Goal: Entertainment & Leisure: Browse casually

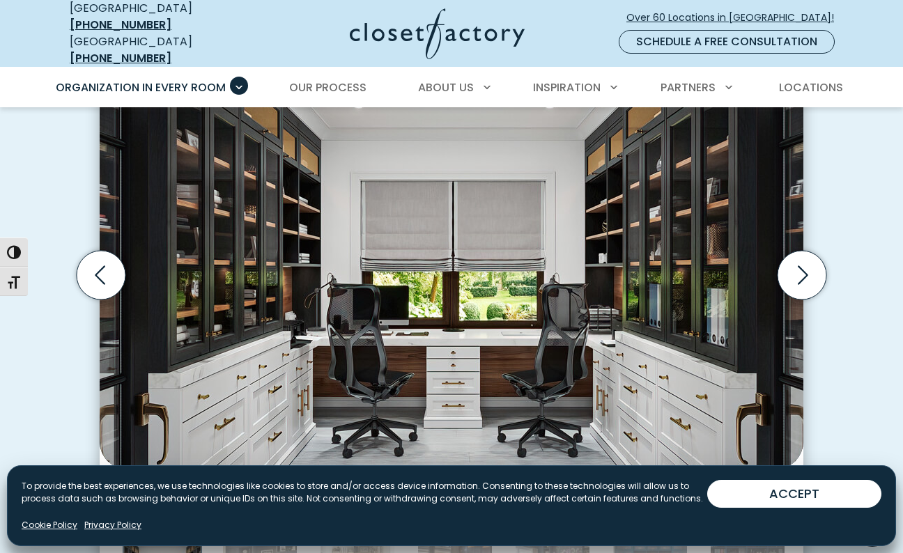
scroll to position [440, 0]
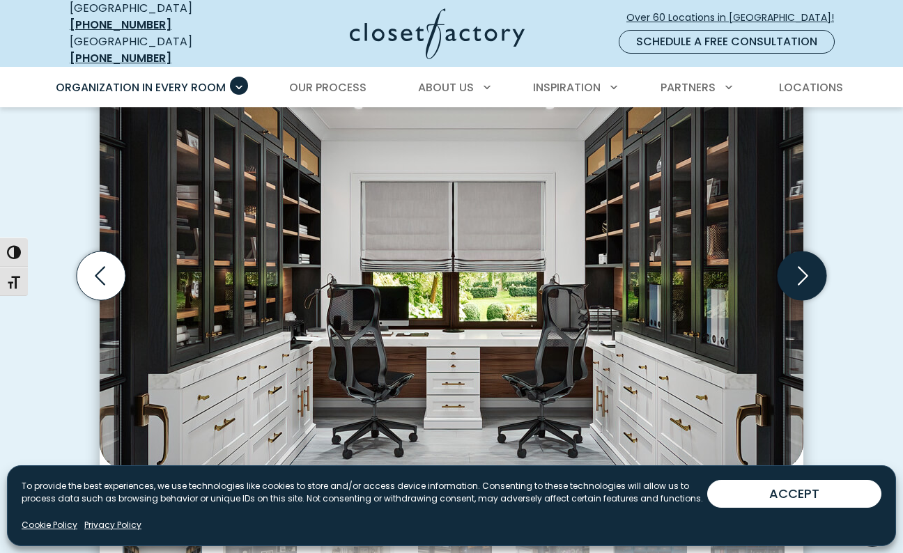
click at [808, 261] on icon "Next slide" at bounding box center [801, 275] width 49 height 49
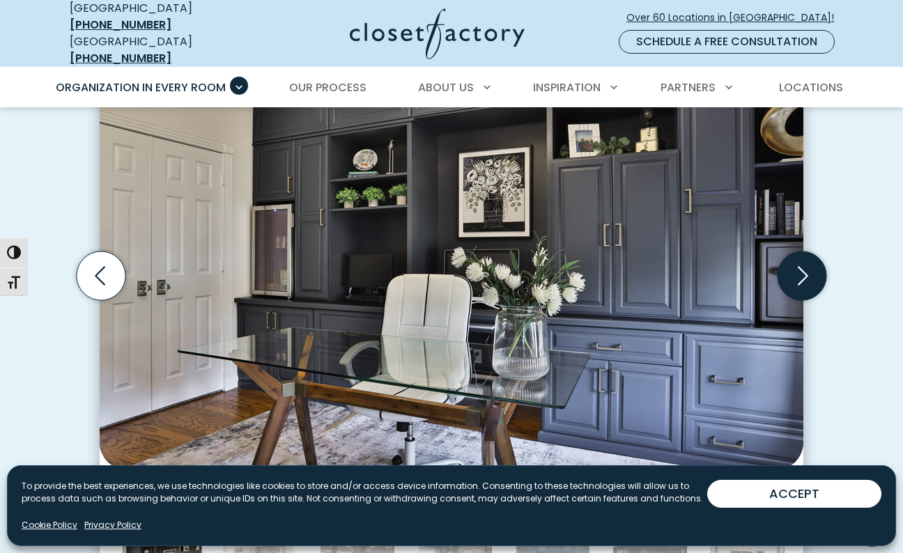
click at [807, 263] on icon "Next slide" at bounding box center [801, 275] width 49 height 49
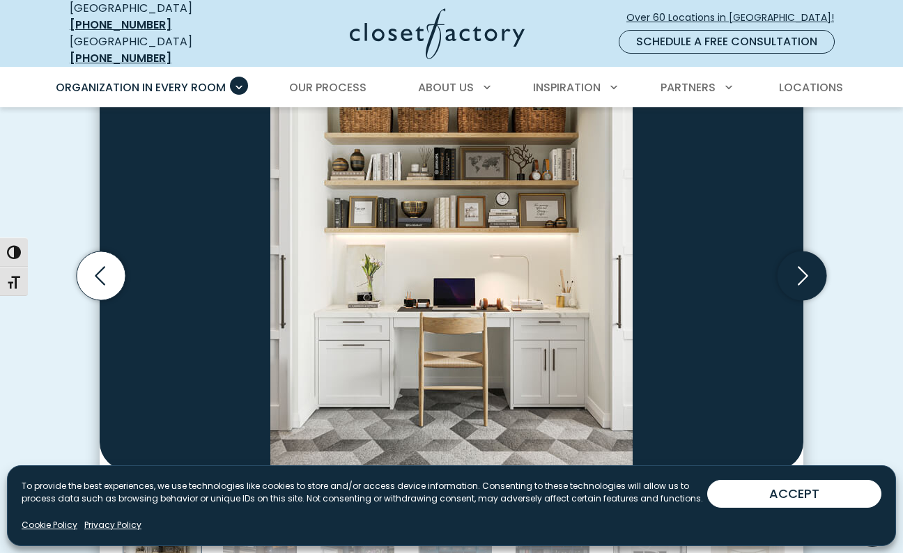
click at [802, 267] on icon "Next slide" at bounding box center [801, 275] width 49 height 49
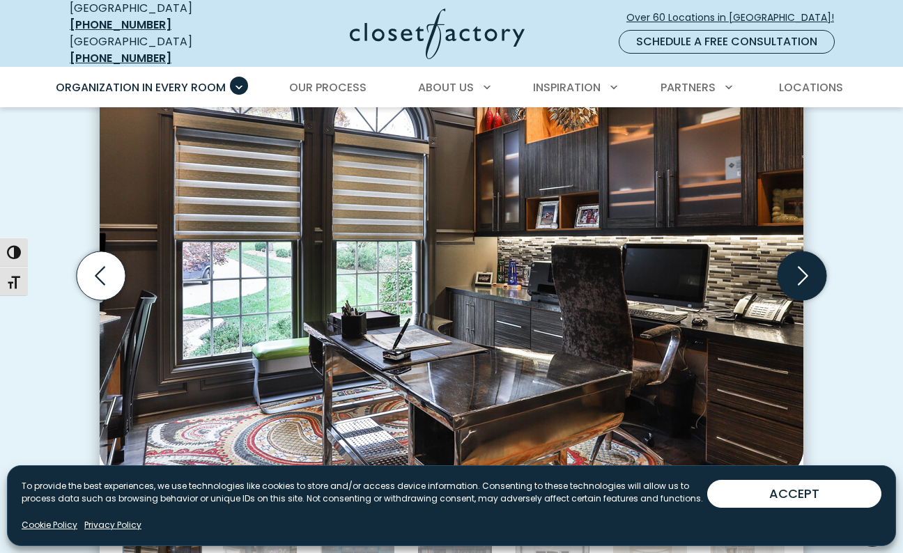
click at [802, 269] on icon "Next slide" at bounding box center [801, 275] width 49 height 49
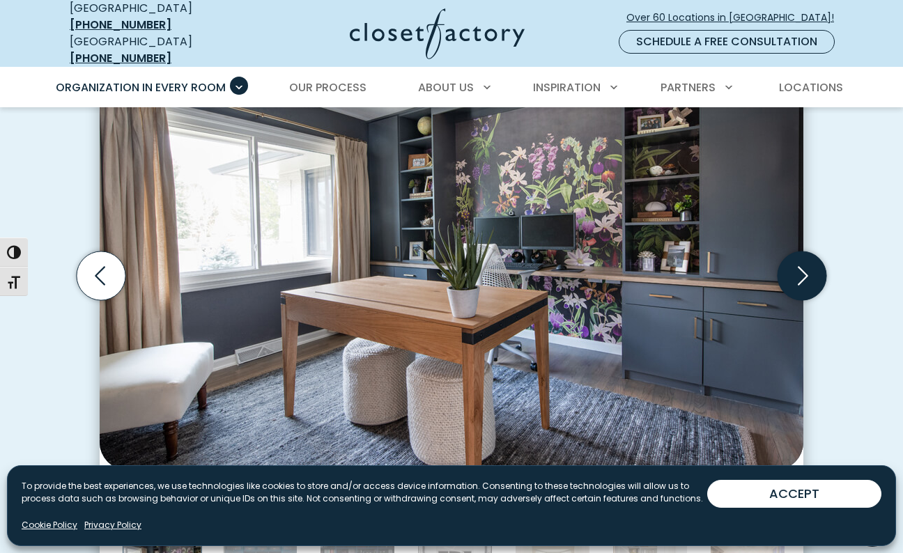
click at [801, 261] on icon "Next slide" at bounding box center [801, 275] width 49 height 49
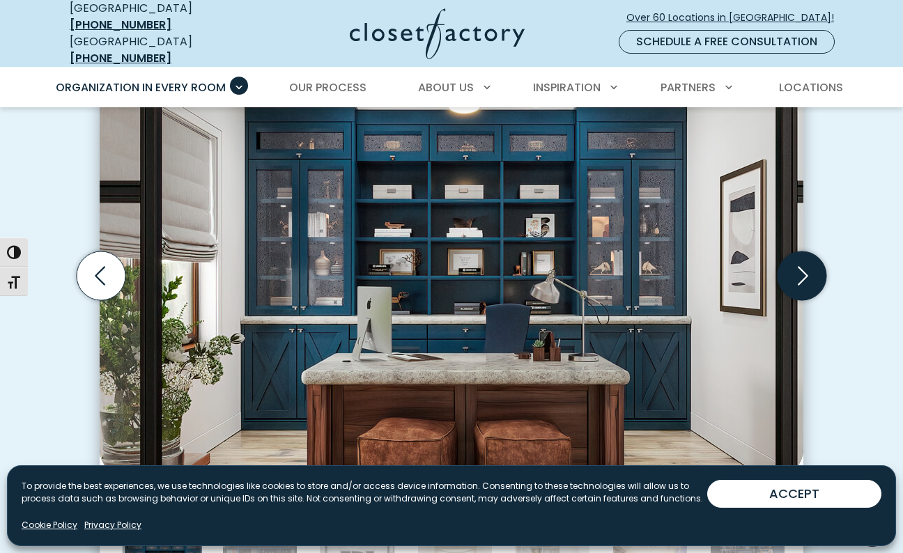
click at [802, 264] on icon "Next slide" at bounding box center [801, 275] width 49 height 49
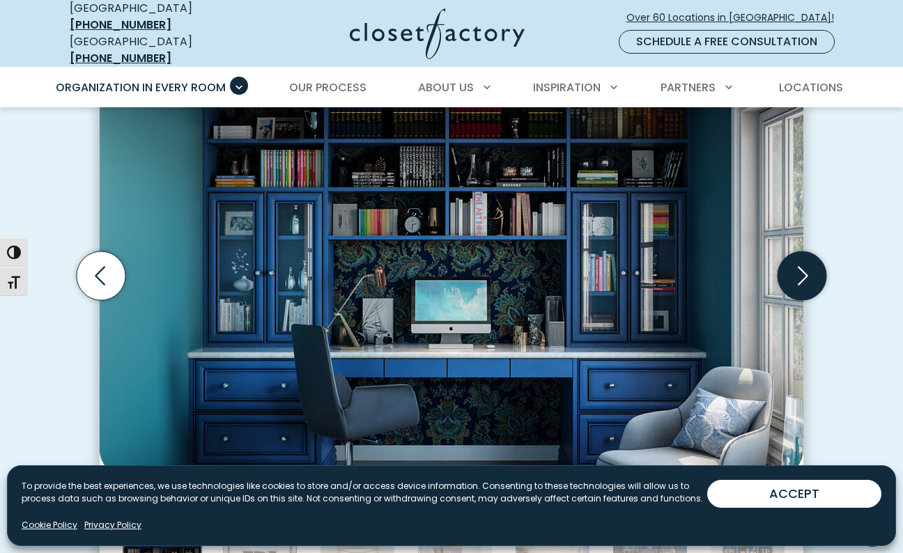
click at [802, 265] on icon "Next slide" at bounding box center [801, 275] width 49 height 49
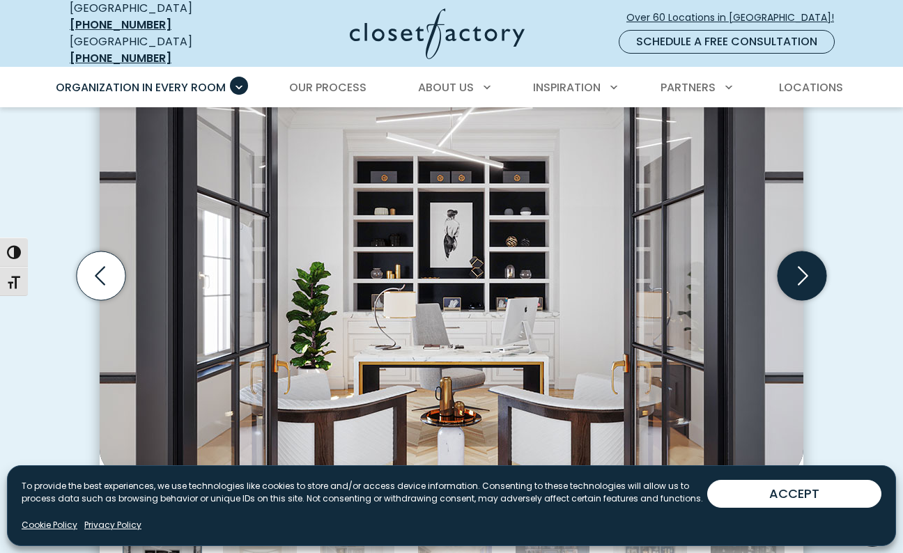
click at [808, 265] on icon "Next slide" at bounding box center [801, 275] width 49 height 49
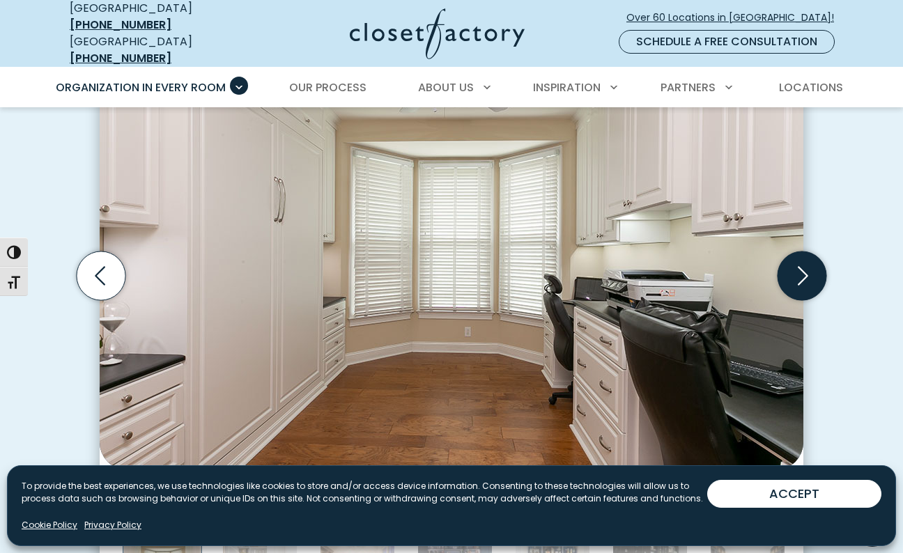
click at [808, 266] on icon "Next slide" at bounding box center [801, 275] width 49 height 49
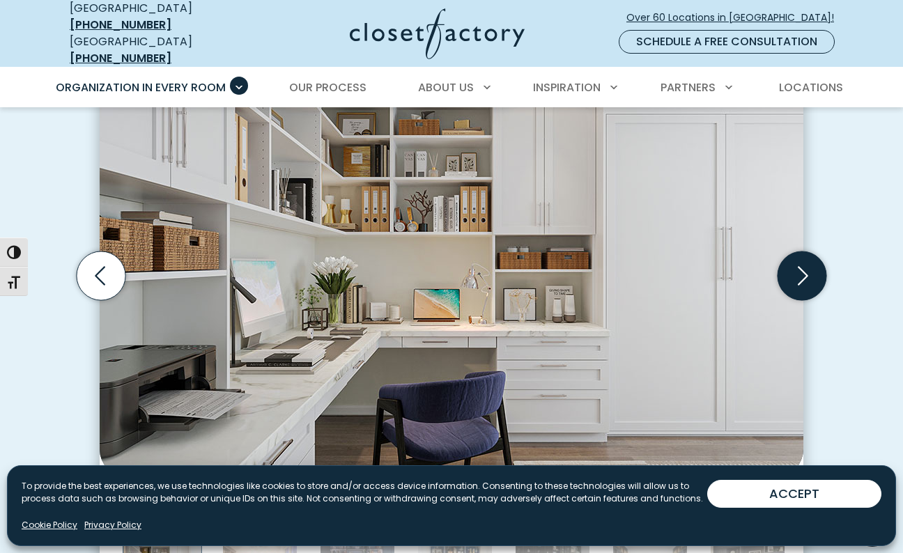
click at [808, 266] on icon "Next slide" at bounding box center [801, 275] width 49 height 49
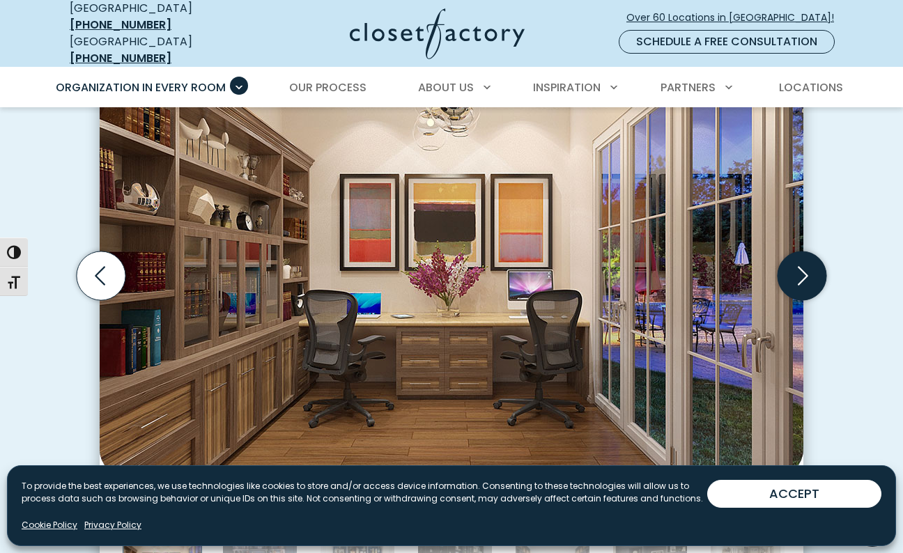
click at [808, 266] on icon "Next slide" at bounding box center [801, 275] width 49 height 49
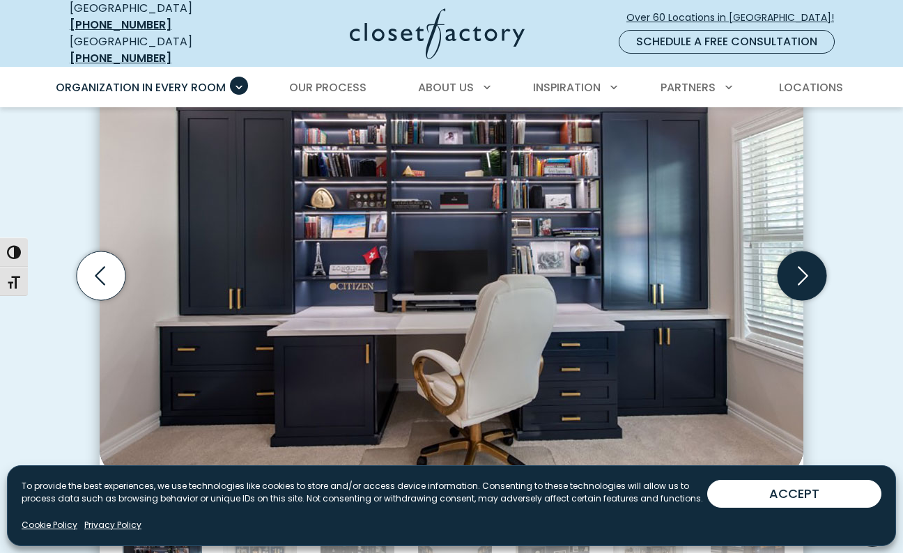
click at [808, 266] on icon "Next slide" at bounding box center [801, 275] width 49 height 49
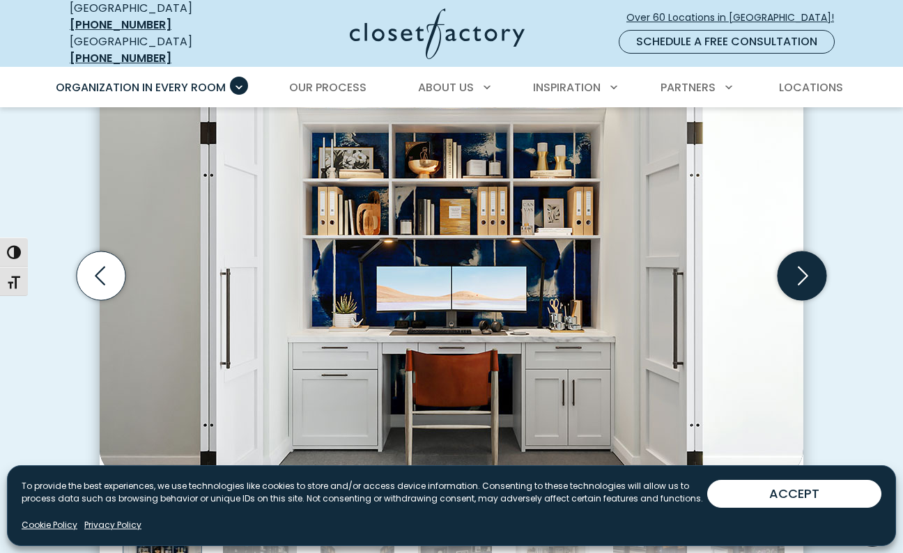
click at [808, 266] on icon "Next slide" at bounding box center [801, 275] width 49 height 49
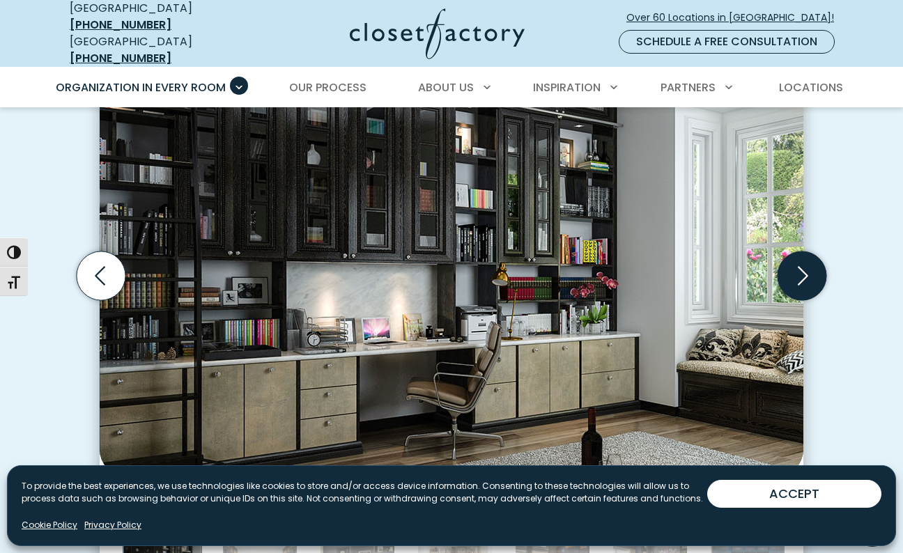
click at [808, 266] on icon "Next slide" at bounding box center [801, 275] width 49 height 49
